Goal: Find specific page/section

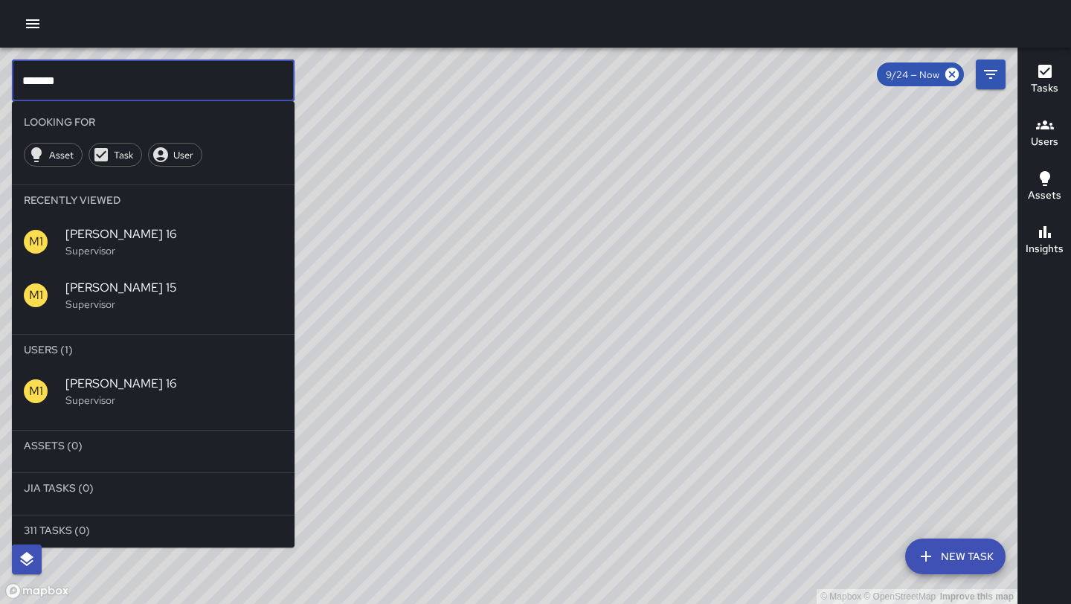
click at [92, 83] on input "*******" at bounding box center [153, 81] width 283 height 42
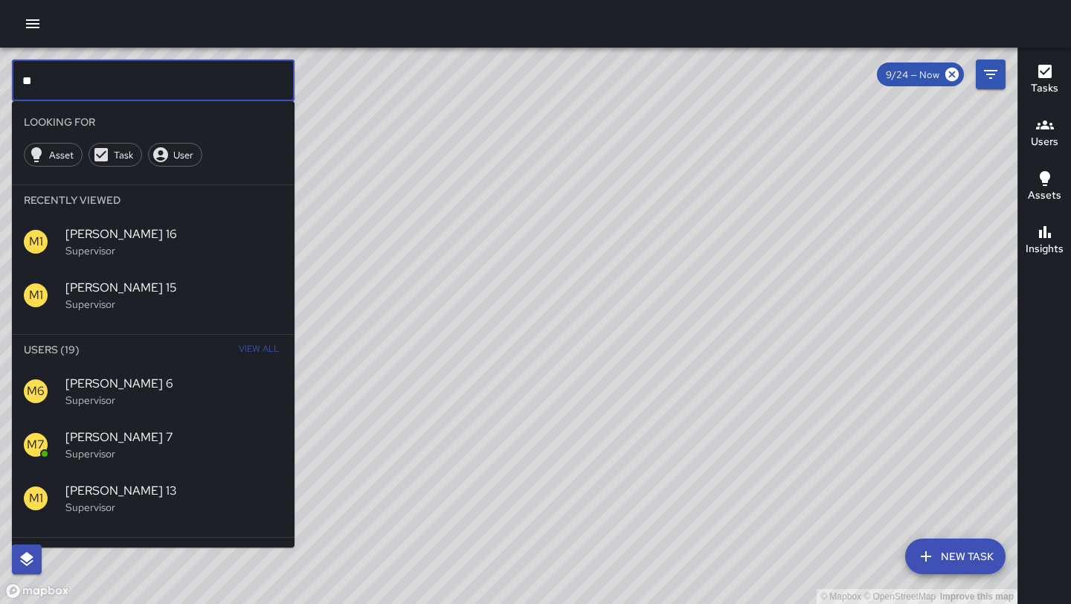
type input "*"
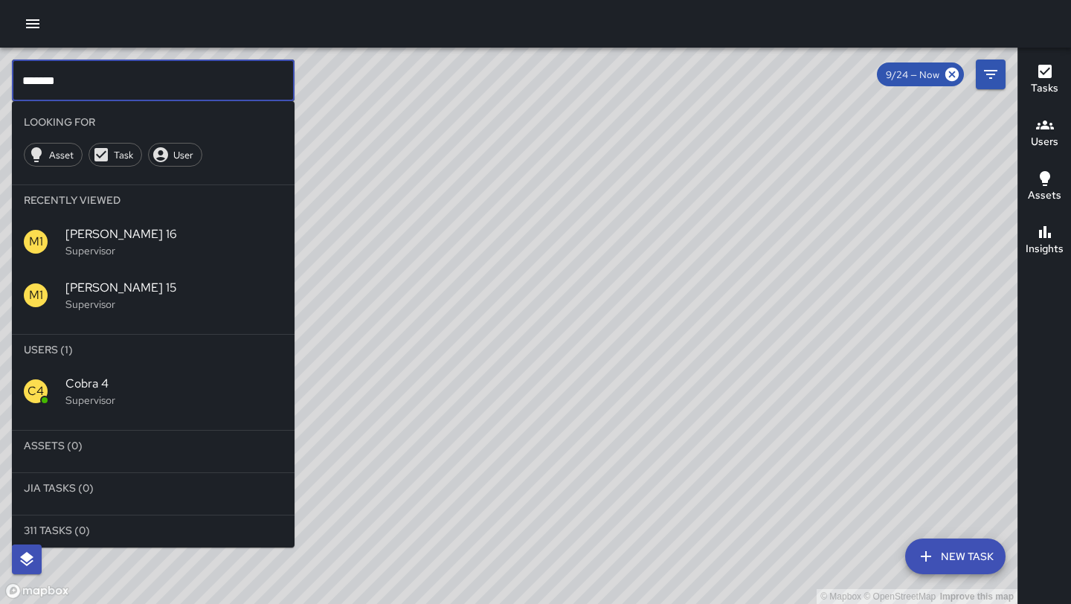
type input "*******"
click at [86, 390] on span "Cobra 4" at bounding box center [173, 384] width 217 height 18
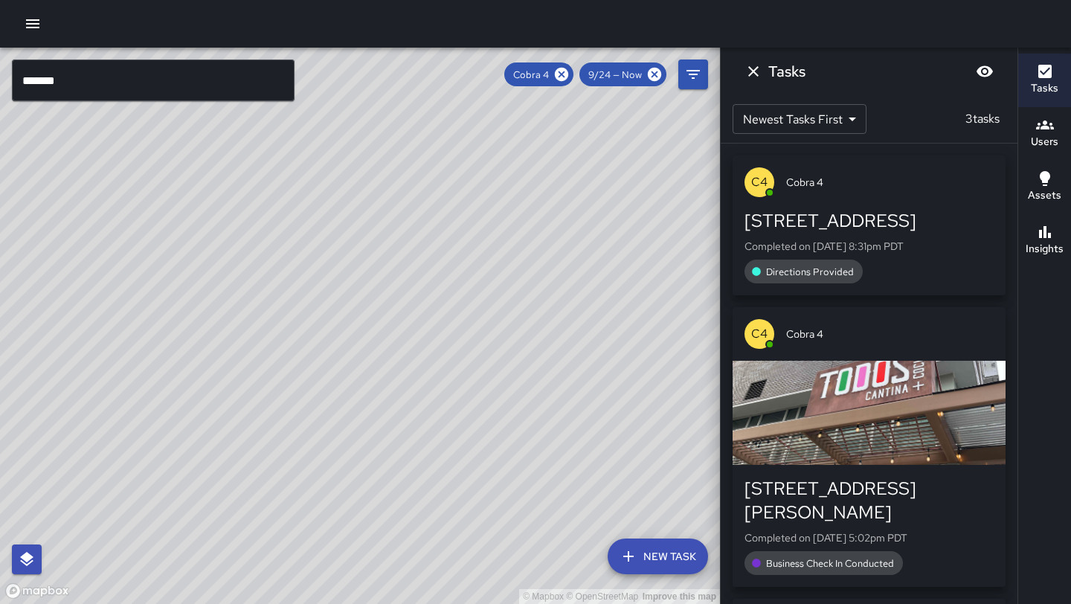
drag, startPoint x: 336, startPoint y: 118, endPoint x: 318, endPoint y: 274, distance: 158.0
click at [318, 274] on div "© Mapbox © OpenStreetMap Improve this map" at bounding box center [360, 326] width 720 height 556
drag, startPoint x: 172, startPoint y: 486, endPoint x: 255, endPoint y: 277, distance: 224.3
click at [255, 277] on div "© Mapbox © OpenStreetMap Improve this map" at bounding box center [360, 326] width 720 height 556
drag, startPoint x: 428, startPoint y: 152, endPoint x: 387, endPoint y: 353, distance: 205.0
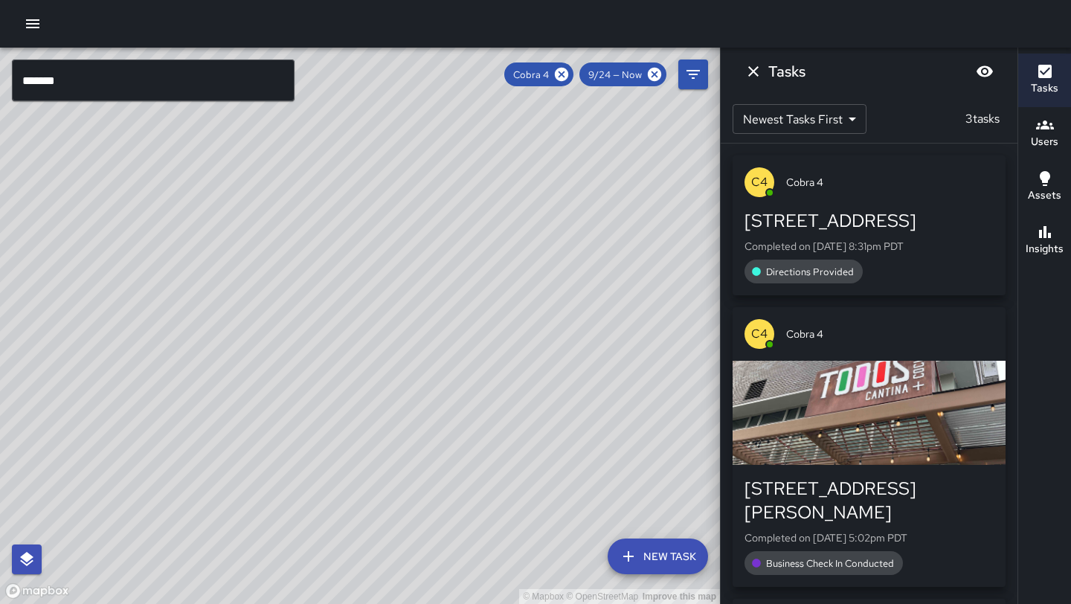
click at [387, 353] on div "© Mapbox © OpenStreetMap Improve this map" at bounding box center [360, 326] width 720 height 556
drag, startPoint x: 387, startPoint y: 353, endPoint x: 495, endPoint y: 141, distance: 238.2
click at [495, 141] on div "© Mapbox © OpenStreetMap Improve this map" at bounding box center [360, 326] width 720 height 556
drag, startPoint x: 413, startPoint y: 265, endPoint x: 391, endPoint y: 263, distance: 21.6
click at [391, 263] on div "© Mapbox © OpenStreetMap Improve this map" at bounding box center [360, 326] width 720 height 556
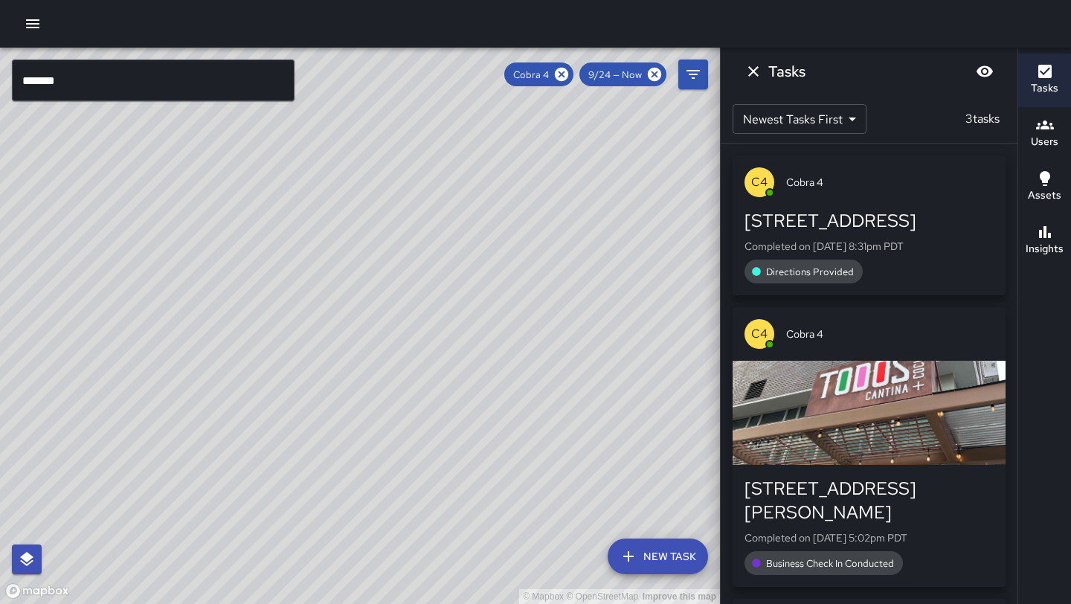
drag, startPoint x: 391, startPoint y: 263, endPoint x: 327, endPoint y: 420, distance: 169.8
click at [327, 420] on div "© Mapbox © OpenStreetMap Improve this map" at bounding box center [360, 326] width 720 height 556
click at [565, 74] on icon at bounding box center [561, 74] width 13 height 13
